Goal: Task Accomplishment & Management: Manage account settings

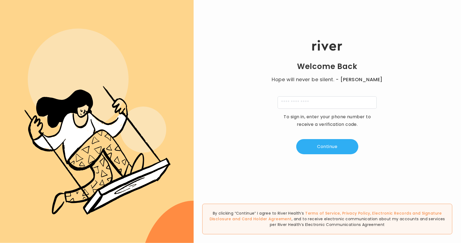
click at [310, 109] on div "Welcome Back Hope will never be silent. - Harvey Milk To sign in, enter your ph…" at bounding box center [327, 97] width 267 height 146
click at [305, 102] on input "tel" at bounding box center [327, 102] width 99 height 12
type input "**********"
click at [320, 142] on button "Continue" at bounding box center [327, 146] width 62 height 15
type input "*"
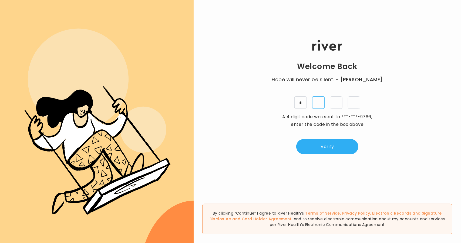
type input "*"
click at [329, 139] on button "Verify" at bounding box center [327, 146] width 62 height 15
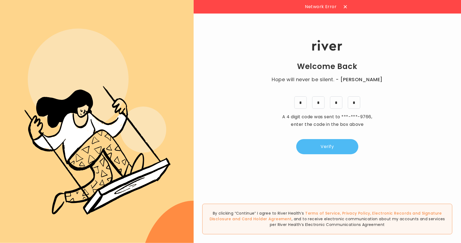
click at [327, 146] on button "Verify" at bounding box center [327, 146] width 62 height 15
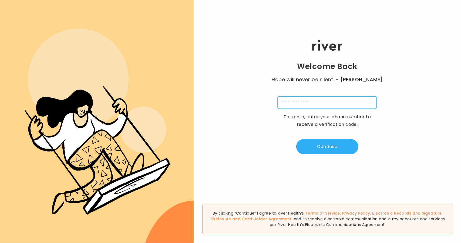
click at [313, 103] on input "tel" at bounding box center [327, 102] width 99 height 12
type input "**********"
drag, startPoint x: 328, startPoint y: 147, endPoint x: 354, endPoint y: 21, distance: 128.8
click at [328, 147] on button "Continue" at bounding box center [327, 146] width 62 height 15
drag, startPoint x: 301, startPoint y: 101, endPoint x: 308, endPoint y: 132, distance: 31.4
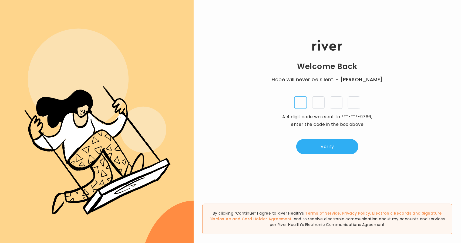
click at [301, 101] on input "tel" at bounding box center [300, 102] width 12 height 12
type input "*"
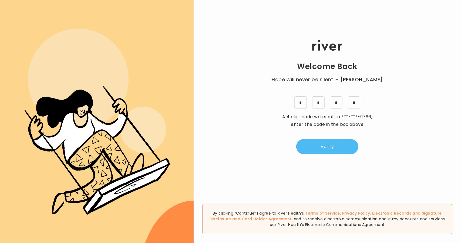
click at [333, 149] on button "Verify" at bounding box center [327, 146] width 62 height 15
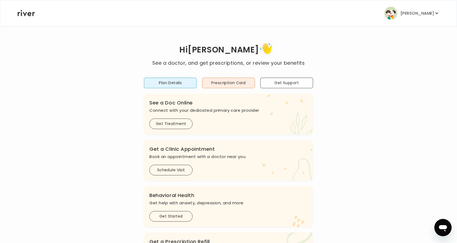
click at [412, 8] on button "[PERSON_NAME]" at bounding box center [411, 13] width 55 height 13
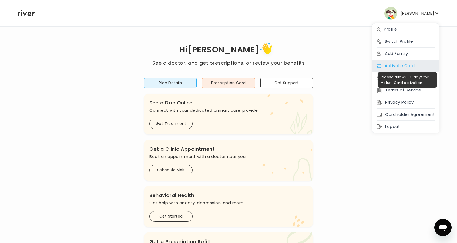
click at [405, 62] on div "Activate Card" at bounding box center [405, 66] width 67 height 12
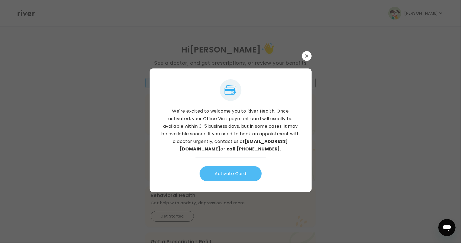
click at [245, 171] on button "Activate Card" at bounding box center [231, 173] width 62 height 15
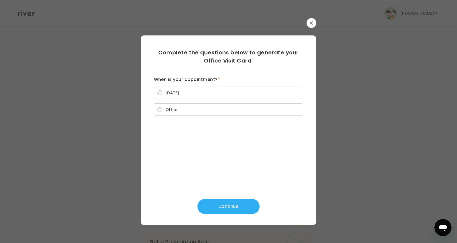
click at [171, 96] on label "[DATE]" at bounding box center [228, 92] width 149 height 12
click at [225, 203] on button "Continue" at bounding box center [228, 206] width 62 height 15
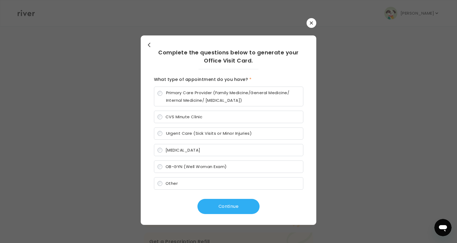
drag, startPoint x: 179, startPoint y: 96, endPoint x: 193, endPoint y: 109, distance: 19.5
click at [179, 95] on span "Primary Care Provider (Family Medicine/General Medicine/ Internal Medicine/ [ME…" at bounding box center [233, 96] width 134 height 15
click at [311, 26] on button "button" at bounding box center [312, 23] width 10 height 10
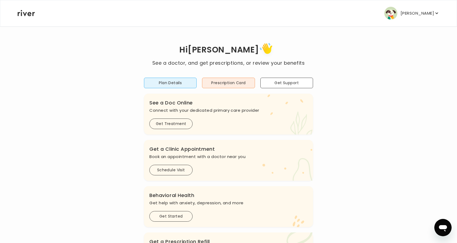
click at [411, 15] on p "[PERSON_NAME]" at bounding box center [417, 13] width 33 height 8
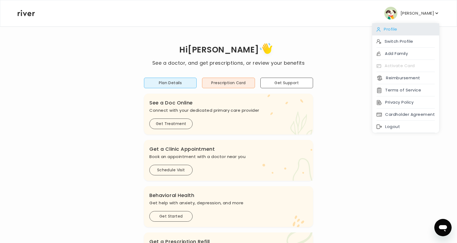
click at [404, 31] on div "Profile" at bounding box center [405, 29] width 67 height 12
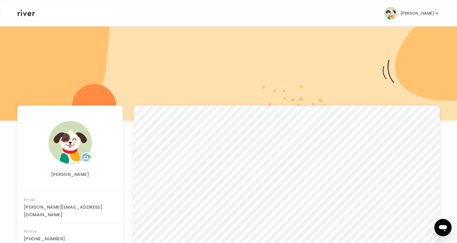
click at [414, 9] on p "[PERSON_NAME]" at bounding box center [417, 13] width 33 height 8
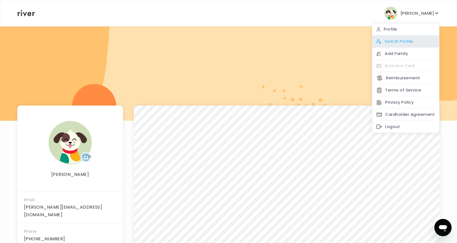
click at [410, 46] on div "Switch Profile" at bounding box center [405, 41] width 67 height 12
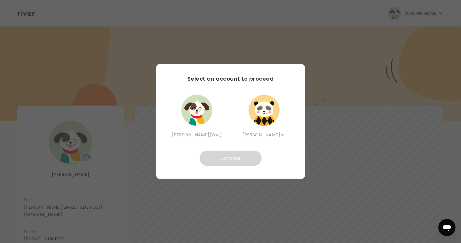
click at [254, 124] on div "[PERSON_NAME] [PERSON_NAME]" at bounding box center [264, 115] width 50 height 45
click at [216, 135] on p "[PERSON_NAME] (You)" at bounding box center [197, 135] width 50 height 8
click at [193, 108] on img "button" at bounding box center [197, 110] width 32 height 32
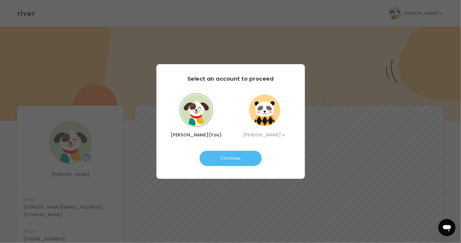
click at [229, 161] on button "Continue" at bounding box center [231, 157] width 62 height 15
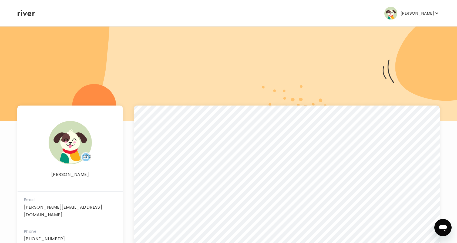
click at [427, 11] on p "[PERSON_NAME]" at bounding box center [417, 13] width 33 height 8
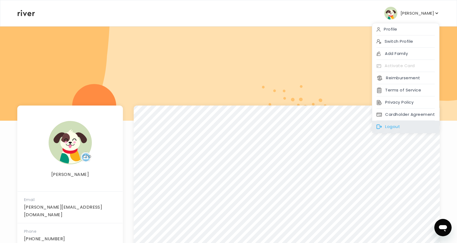
click at [395, 125] on div "Logout" at bounding box center [405, 126] width 67 height 12
